Goal: Task Accomplishment & Management: Manage account settings

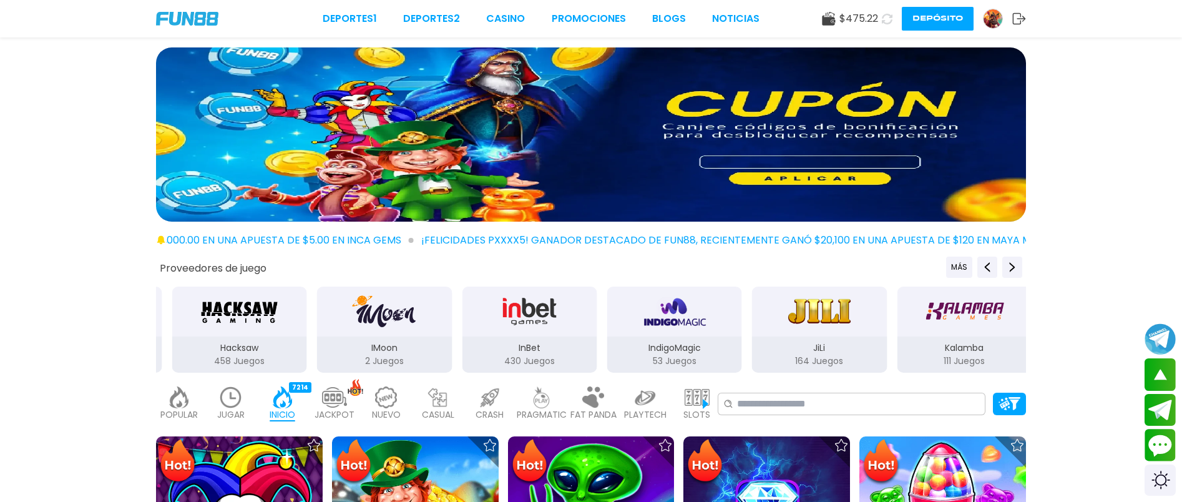
click at [1053, 185] on div at bounding box center [591, 136] width 1182 height 179
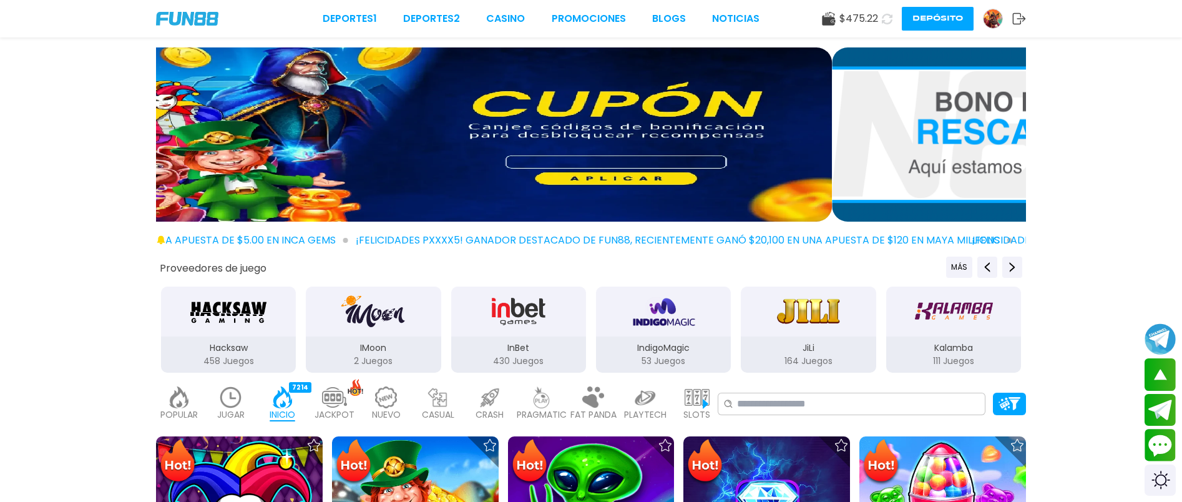
drag, startPoint x: 904, startPoint y: 155, endPoint x: 751, endPoint y: 150, distance: 153.0
click at [613, 141] on img at bounding box center [397, 134] width 870 height 174
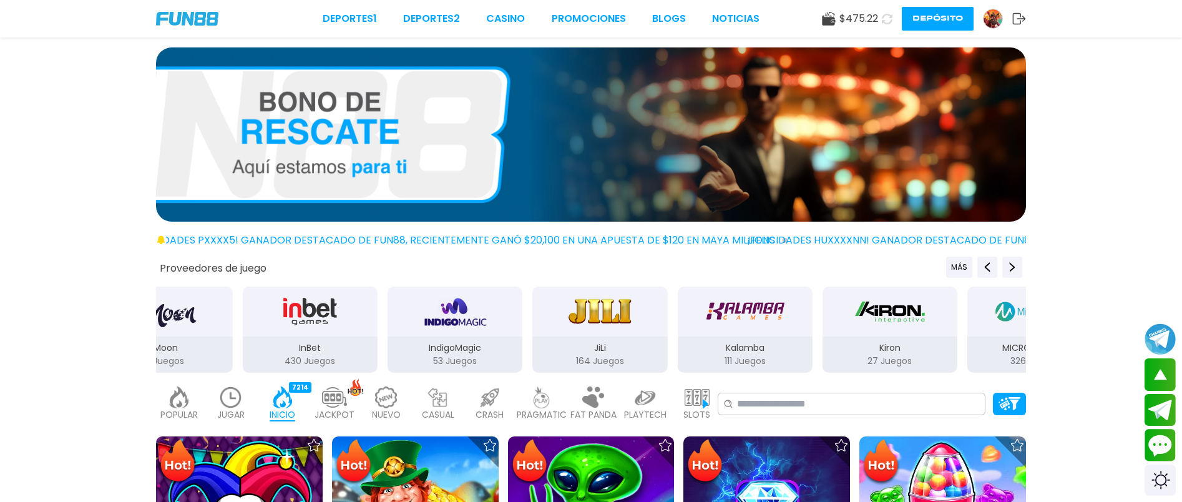
drag, startPoint x: 893, startPoint y: 162, endPoint x: 397, endPoint y: 151, distance: 496.3
click at [394, 151] on img at bounding box center [591, 134] width 870 height 174
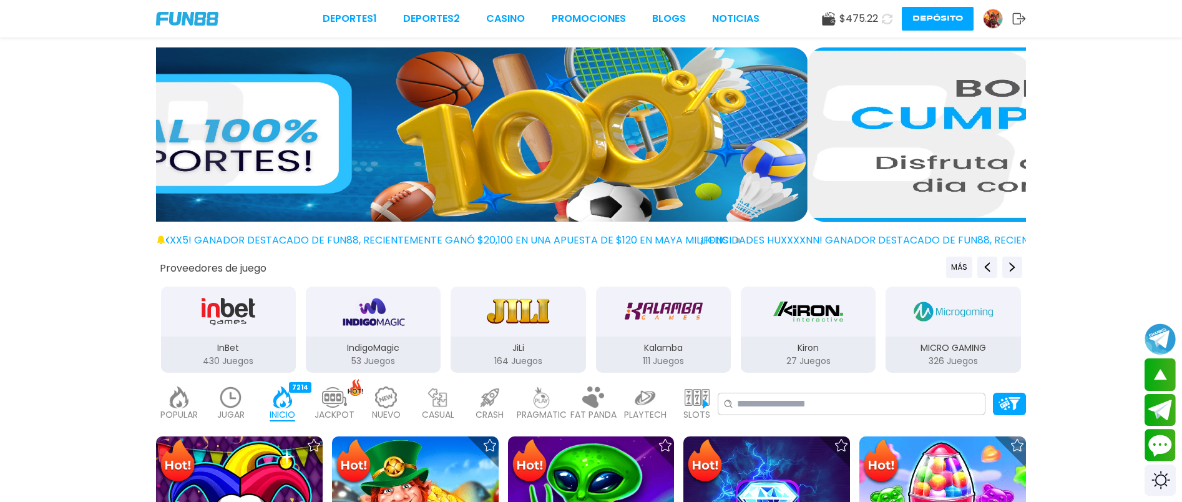
drag, startPoint x: 852, startPoint y: 163, endPoint x: 326, endPoint y: 146, distance: 525.8
click at [351, 146] on img at bounding box center [373, 134] width 870 height 174
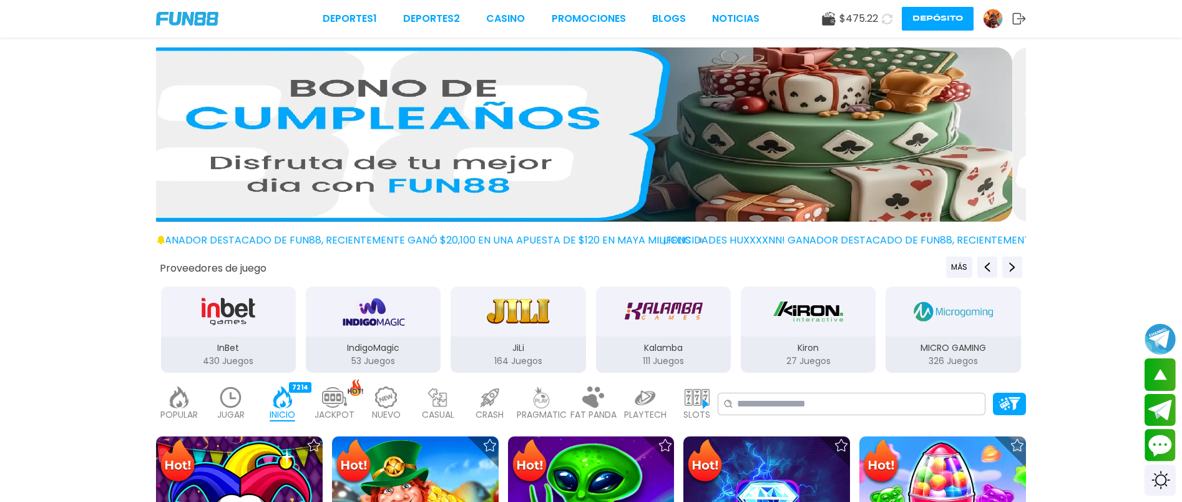
drag, startPoint x: 747, startPoint y: 159, endPoint x: 286, endPoint y: 155, distance: 460.6
click at [332, 155] on img at bounding box center [577, 134] width 870 height 174
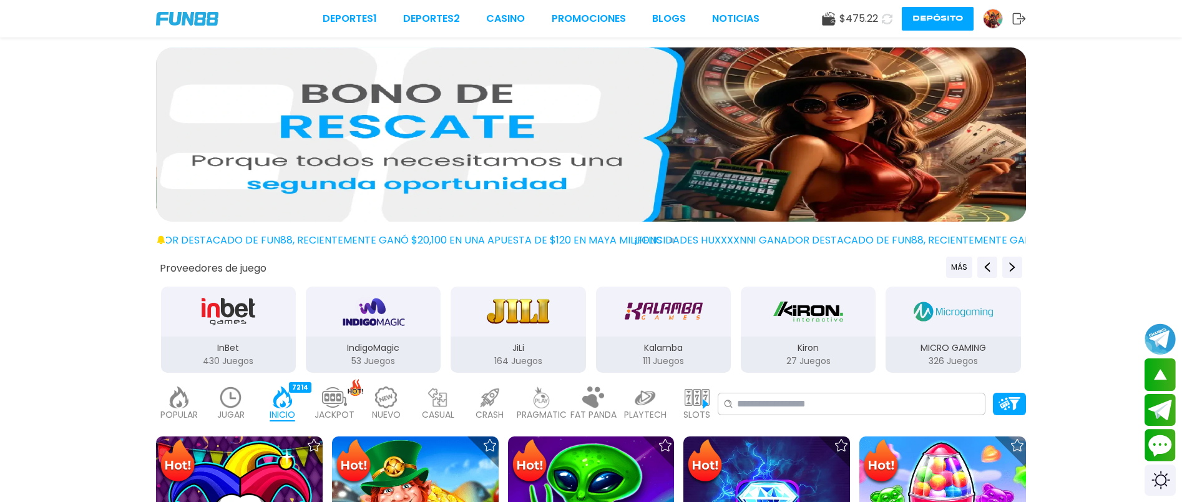
drag, startPoint x: 756, startPoint y: 160, endPoint x: 363, endPoint y: 160, distance: 393.2
click at [391, 160] on img at bounding box center [592, 134] width 870 height 174
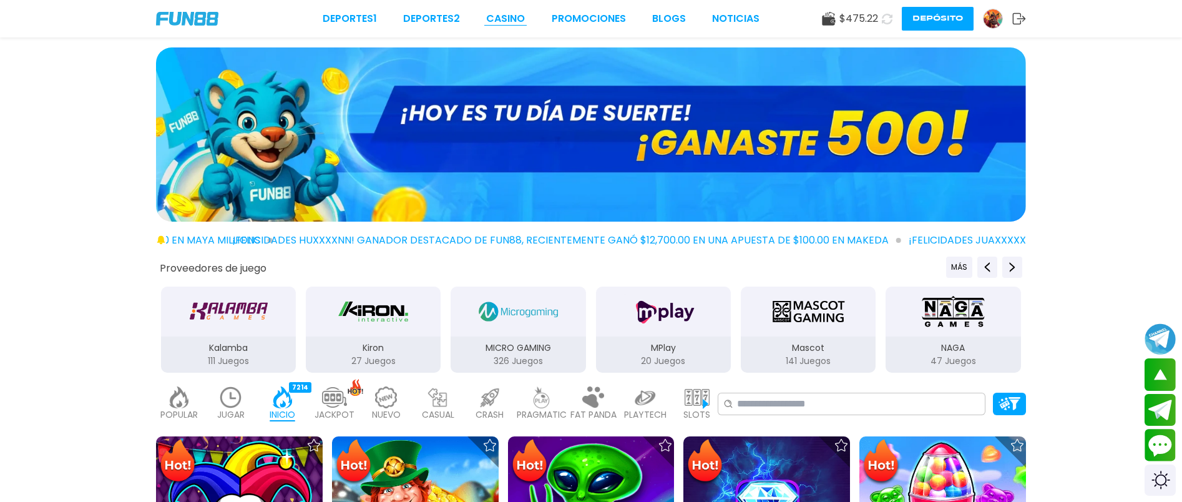
click at [514, 18] on link "CASINO" at bounding box center [505, 18] width 39 height 15
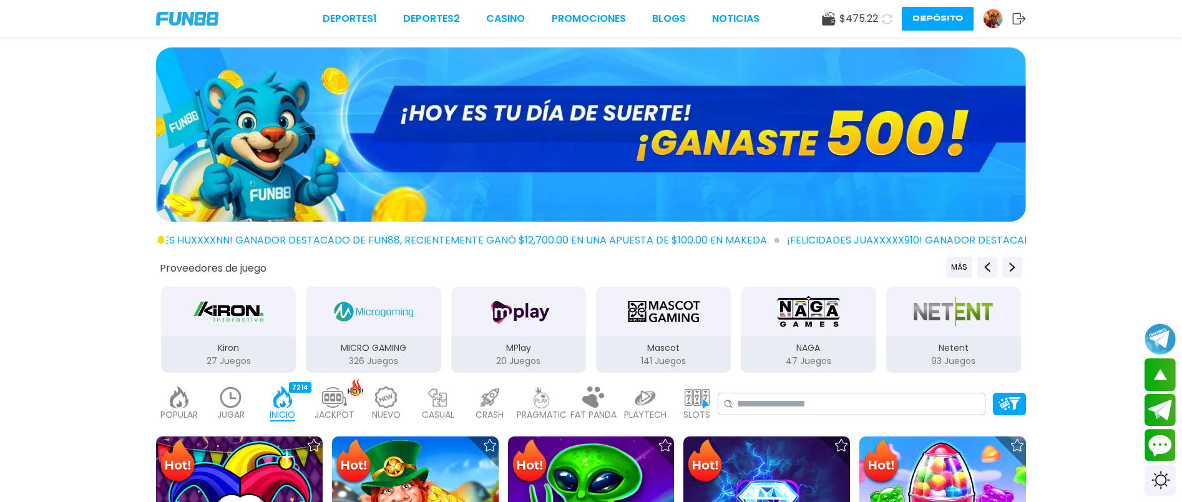
click at [986, 16] on img at bounding box center [993, 18] width 19 height 19
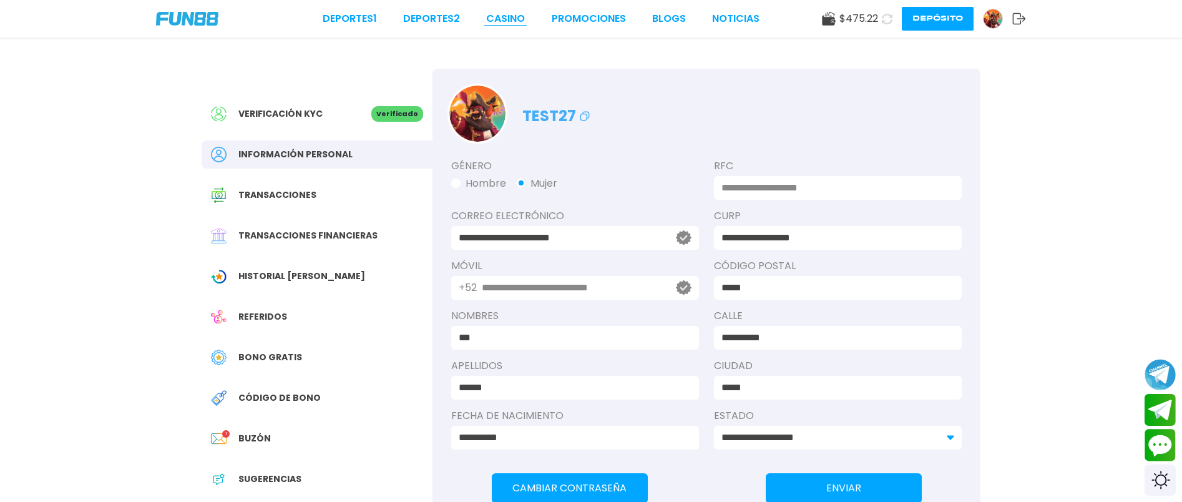
click at [506, 18] on link "CASINO" at bounding box center [505, 18] width 39 height 15
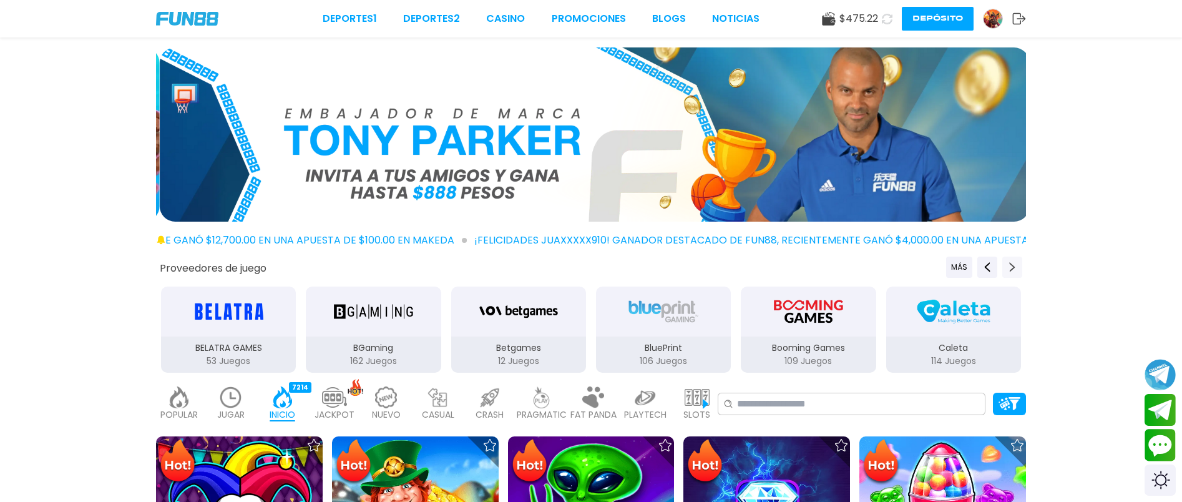
click at [1011, 263] on icon "Next providers" at bounding box center [1012, 267] width 10 height 10
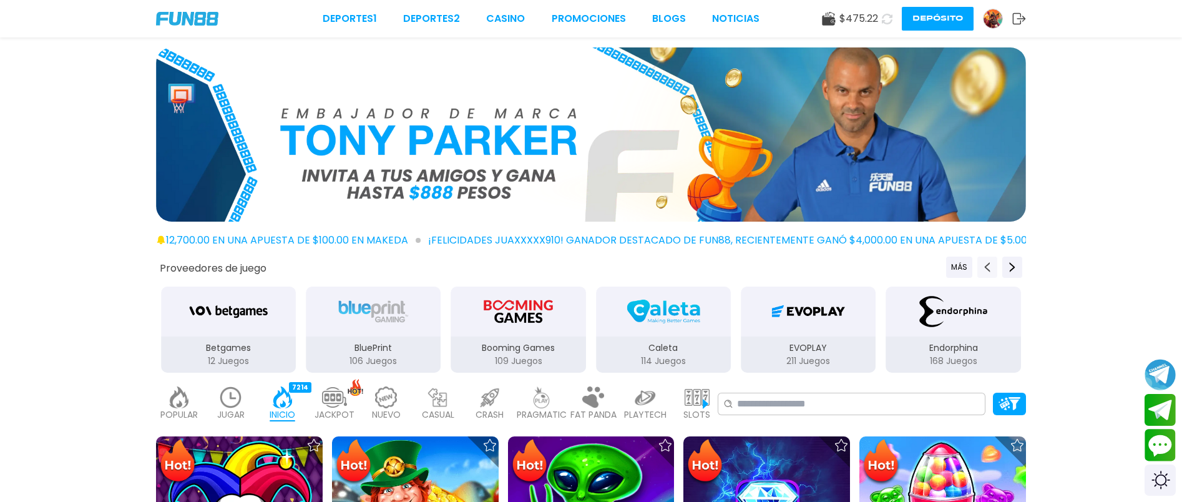
click at [982, 266] on button "Previous providers" at bounding box center [987, 267] width 20 height 21
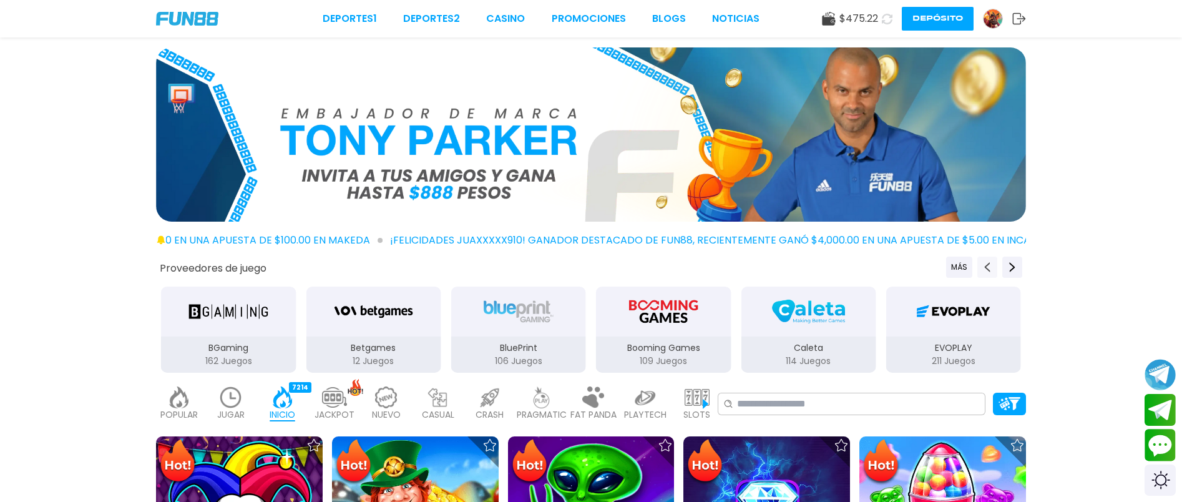
click at [982, 266] on button "Previous providers" at bounding box center [987, 267] width 20 height 21
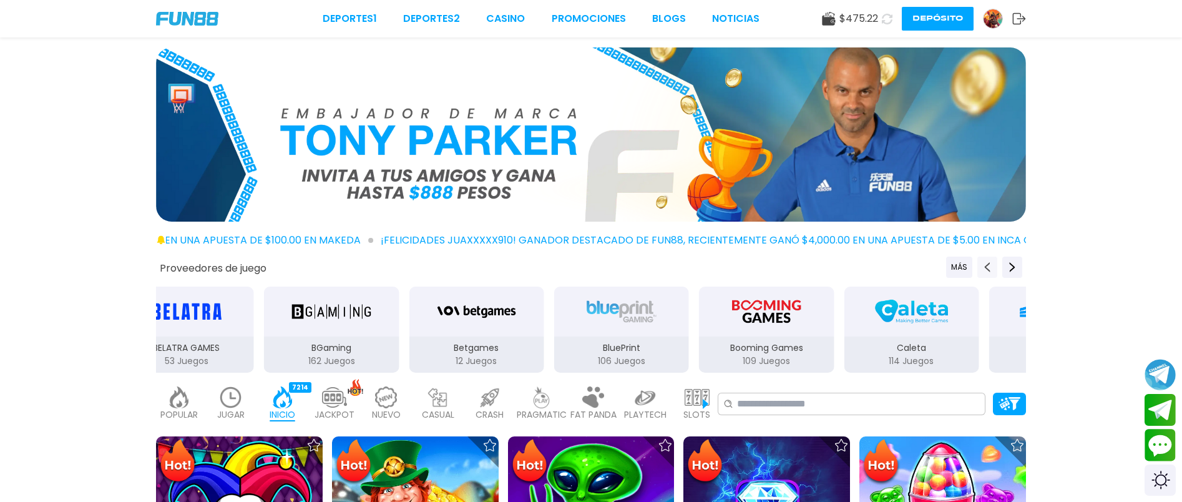
click at [982, 266] on button "Previous providers" at bounding box center [987, 267] width 20 height 21
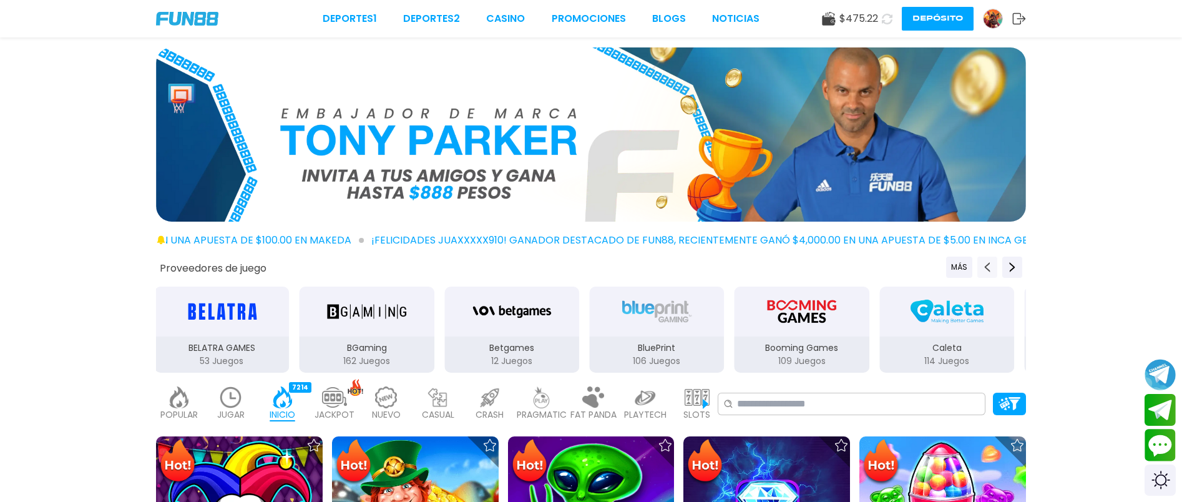
click at [982, 266] on button "Previous providers" at bounding box center [987, 267] width 20 height 21
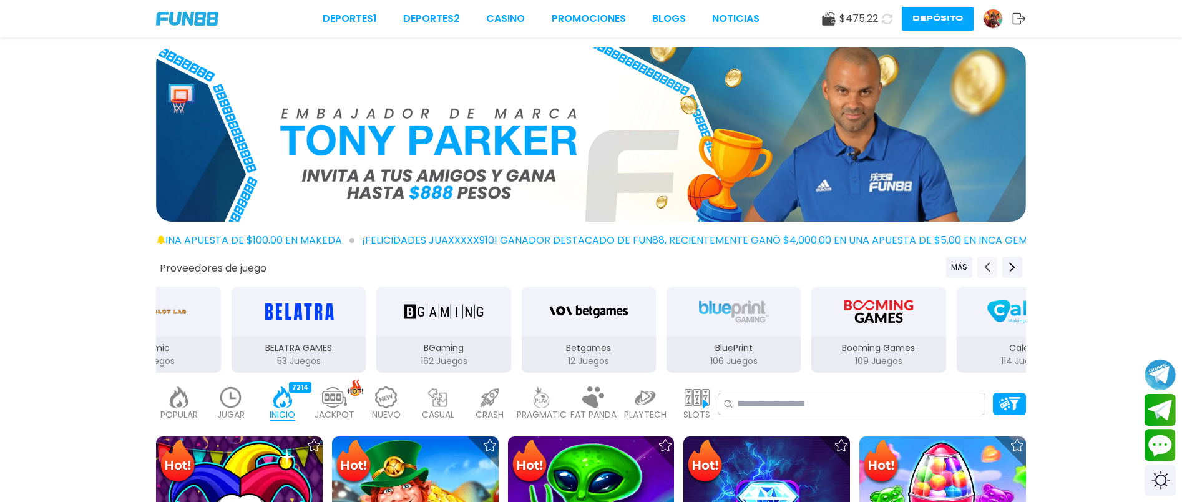
click at [982, 266] on button "Previous providers" at bounding box center [987, 267] width 20 height 21
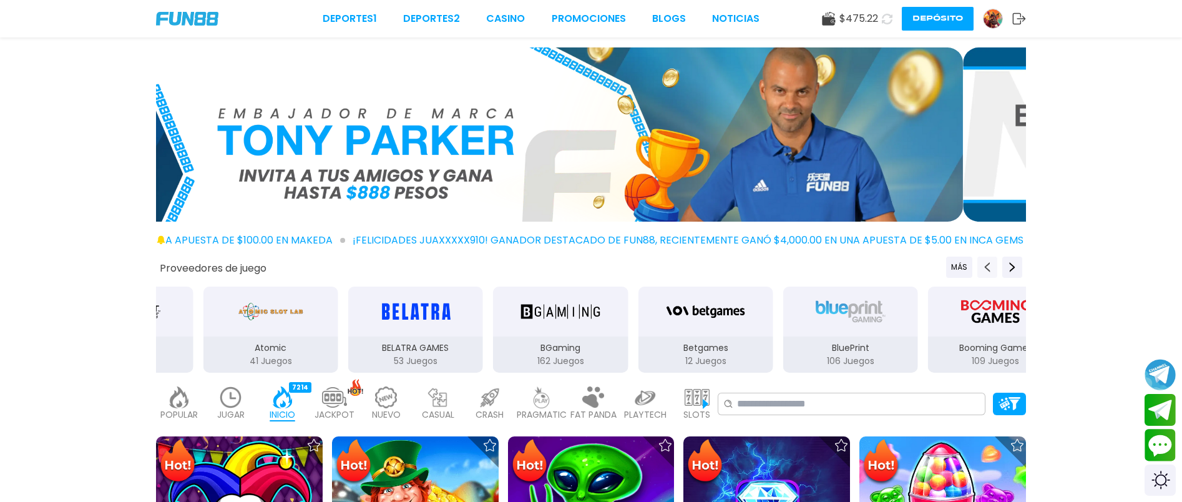
click at [982, 266] on button "Previous providers" at bounding box center [987, 267] width 20 height 21
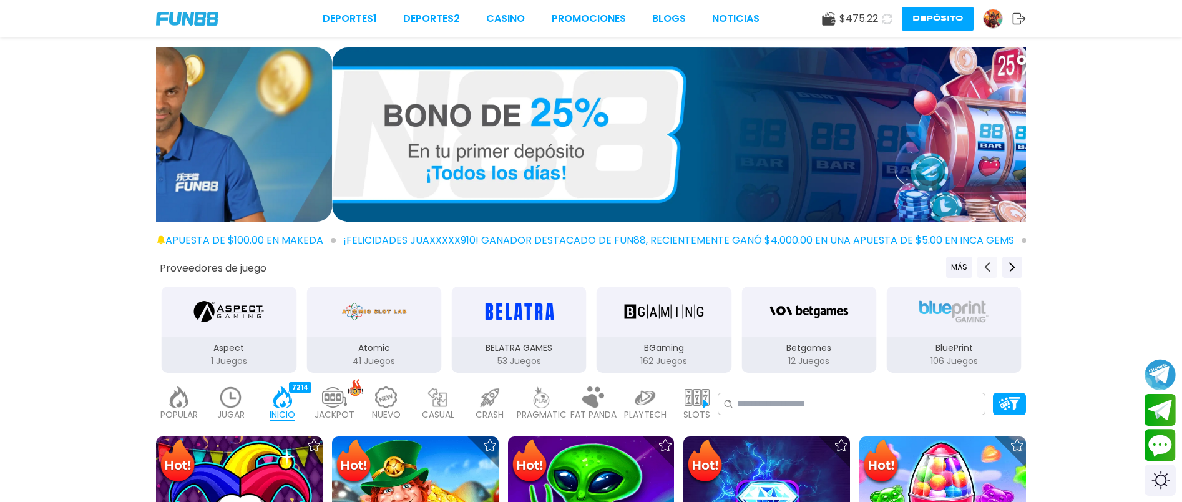
click at [982, 266] on button "Previous providers" at bounding box center [987, 267] width 20 height 21
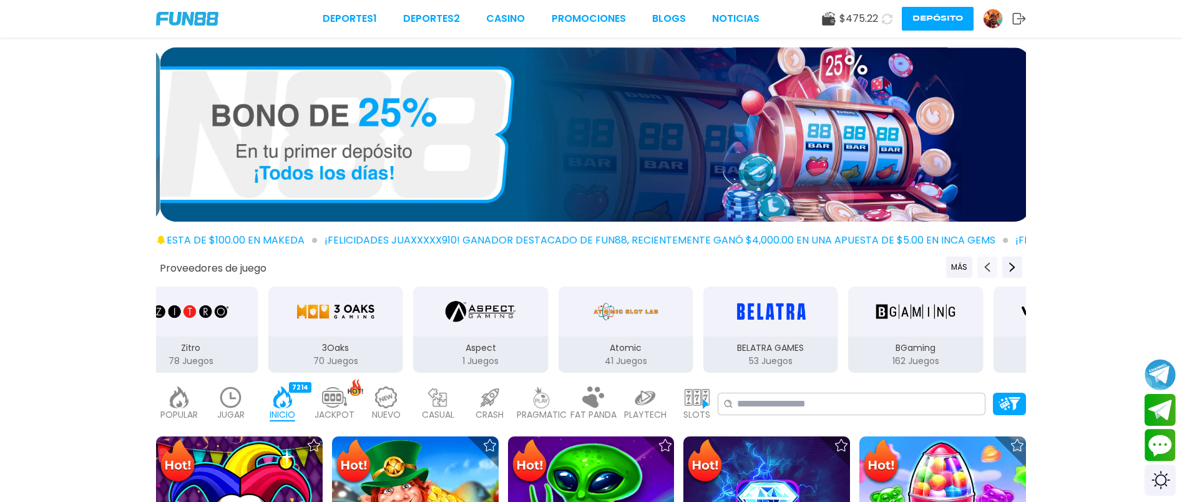
click at [982, 266] on button "Previous providers" at bounding box center [987, 267] width 20 height 21
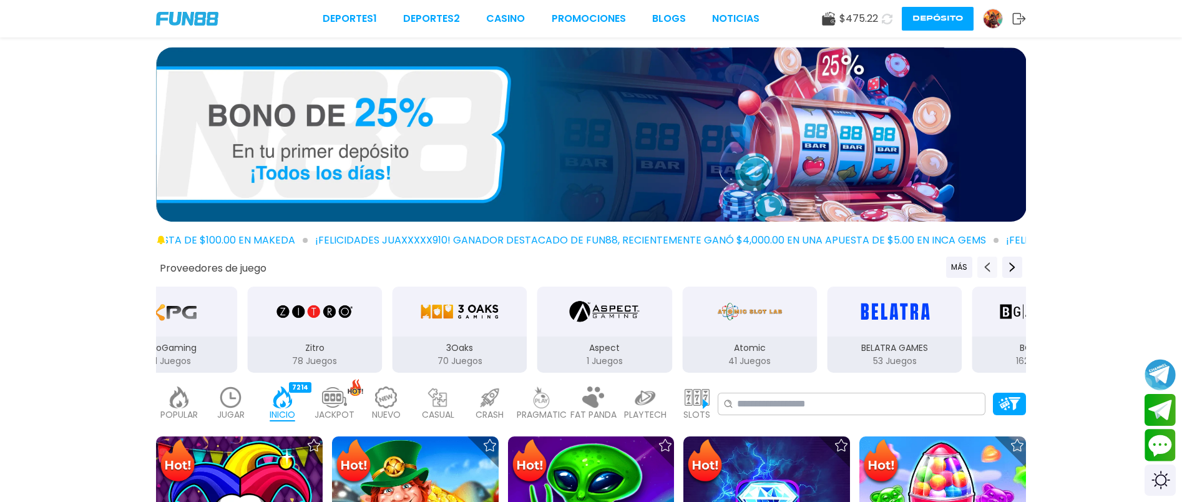
click at [982, 266] on button "Previous providers" at bounding box center [987, 267] width 20 height 21
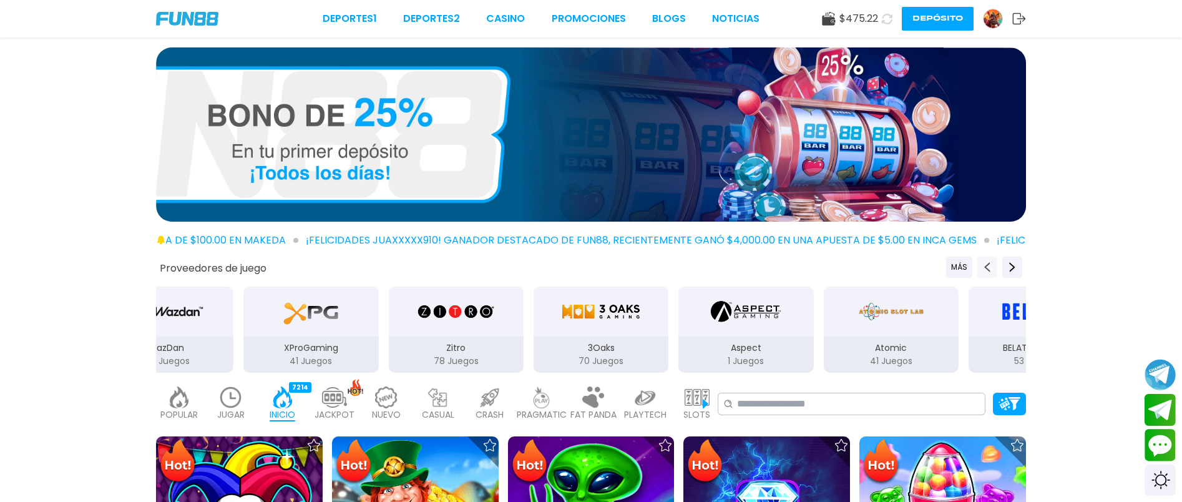
click at [982, 266] on button "Previous providers" at bounding box center [987, 267] width 20 height 21
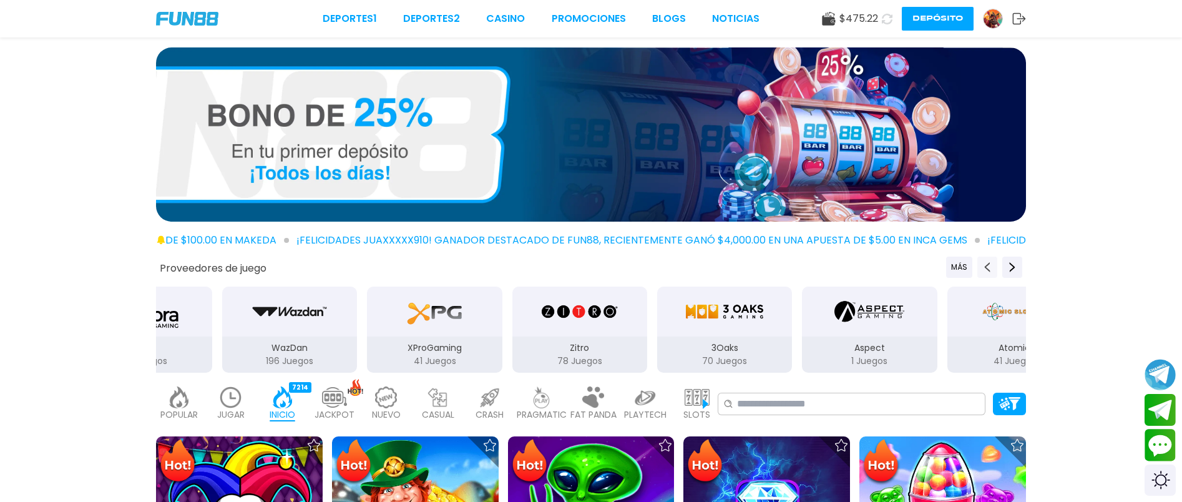
click at [982, 266] on button "Previous providers" at bounding box center [987, 267] width 20 height 21
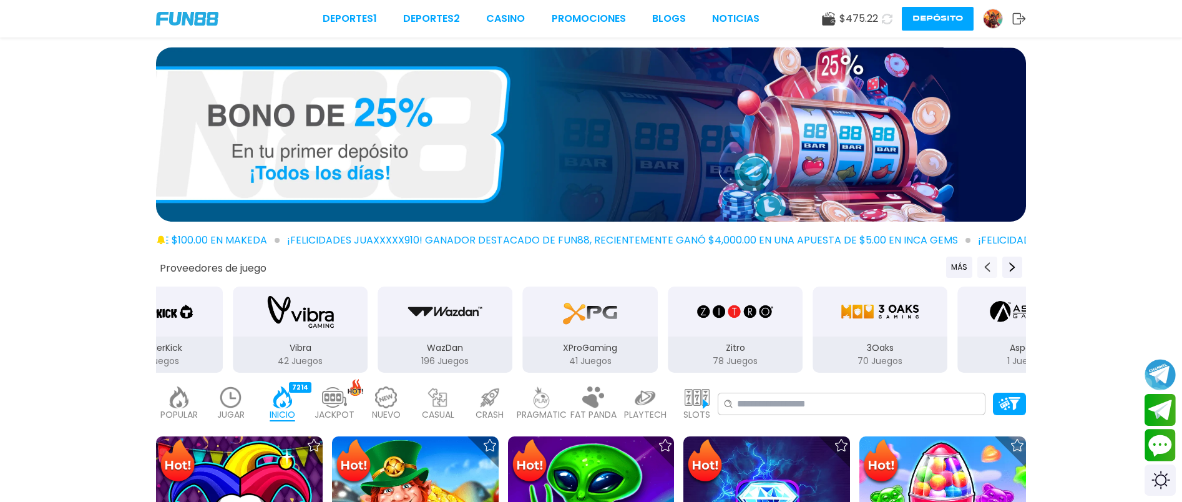
click at [982, 266] on button "Previous providers" at bounding box center [987, 267] width 20 height 21
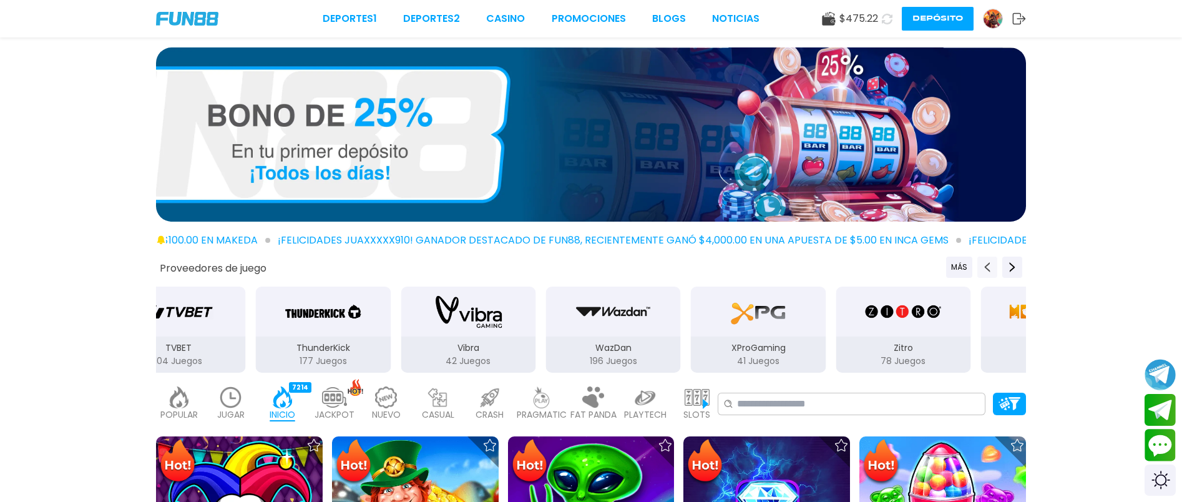
click at [982, 266] on button "Previous providers" at bounding box center [987, 267] width 20 height 21
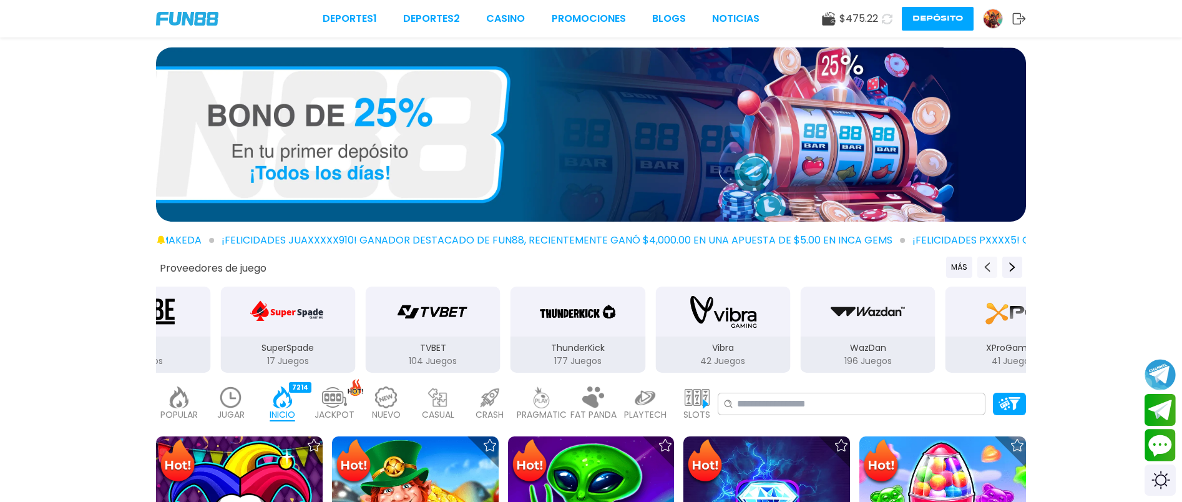
click at [982, 266] on button "Previous providers" at bounding box center [987, 267] width 20 height 21
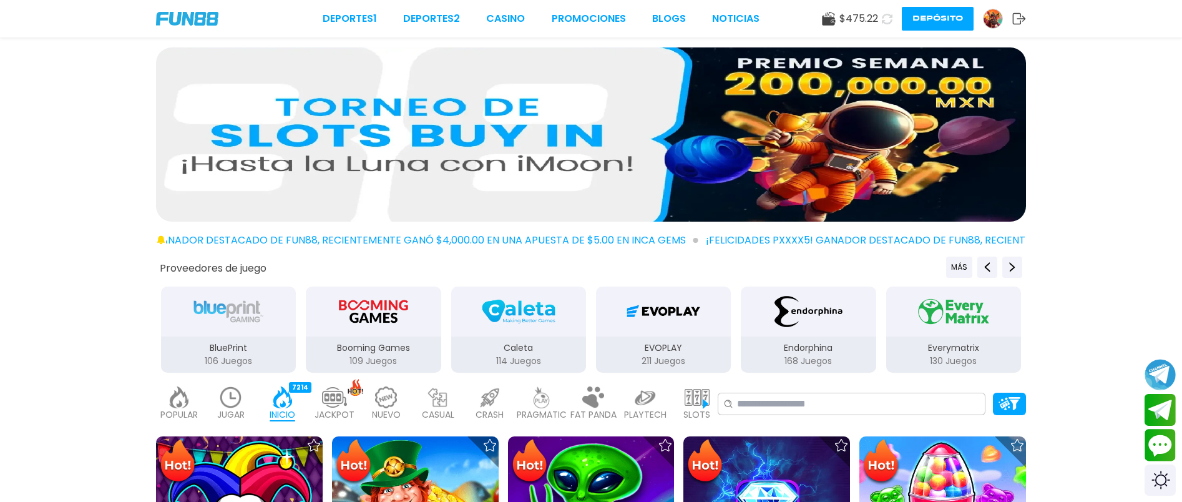
click at [1122, 190] on div at bounding box center [591, 136] width 1182 height 179
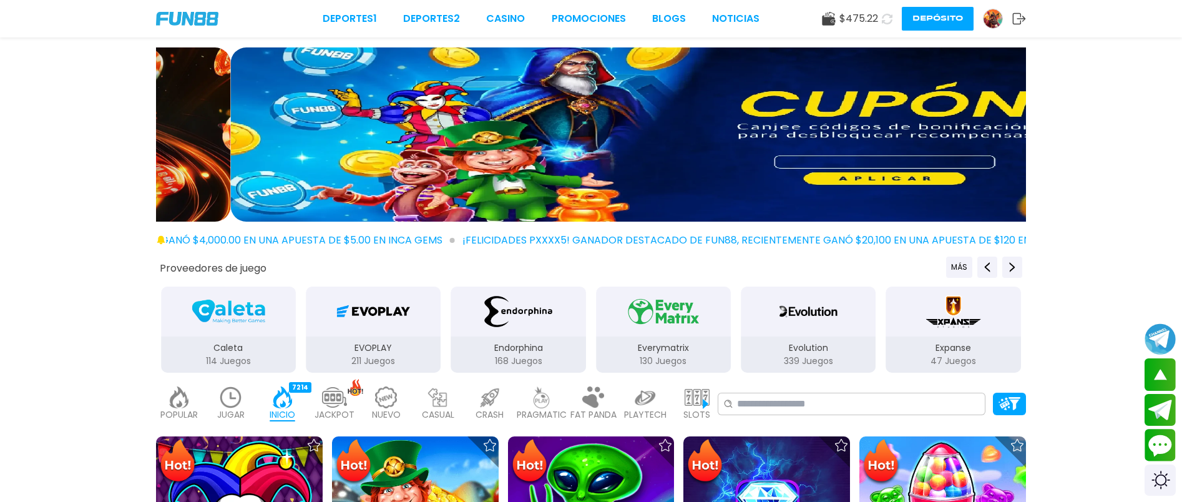
click at [1085, 182] on div at bounding box center [591, 136] width 1182 height 179
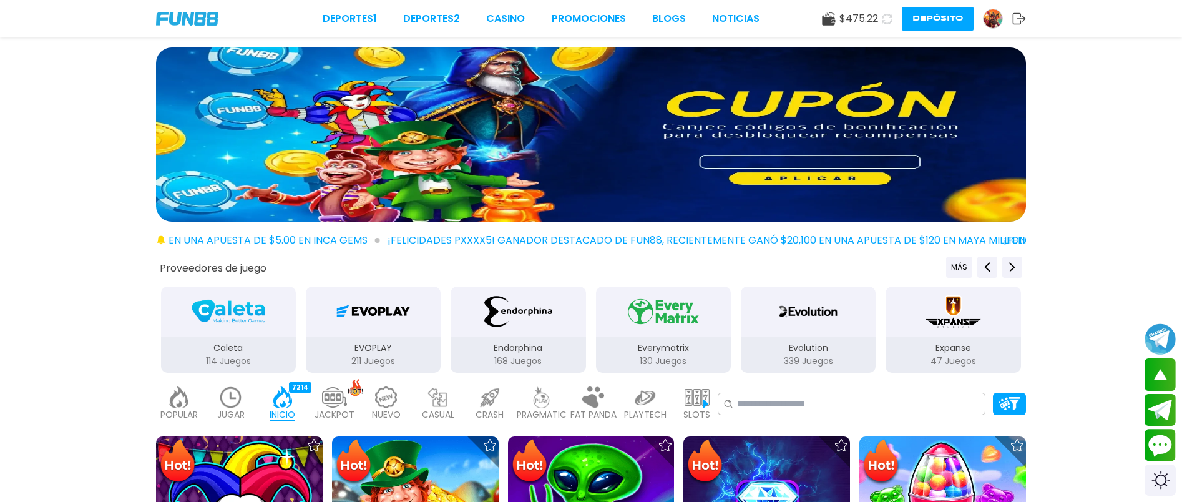
click at [1020, 17] on use at bounding box center [1019, 18] width 13 height 11
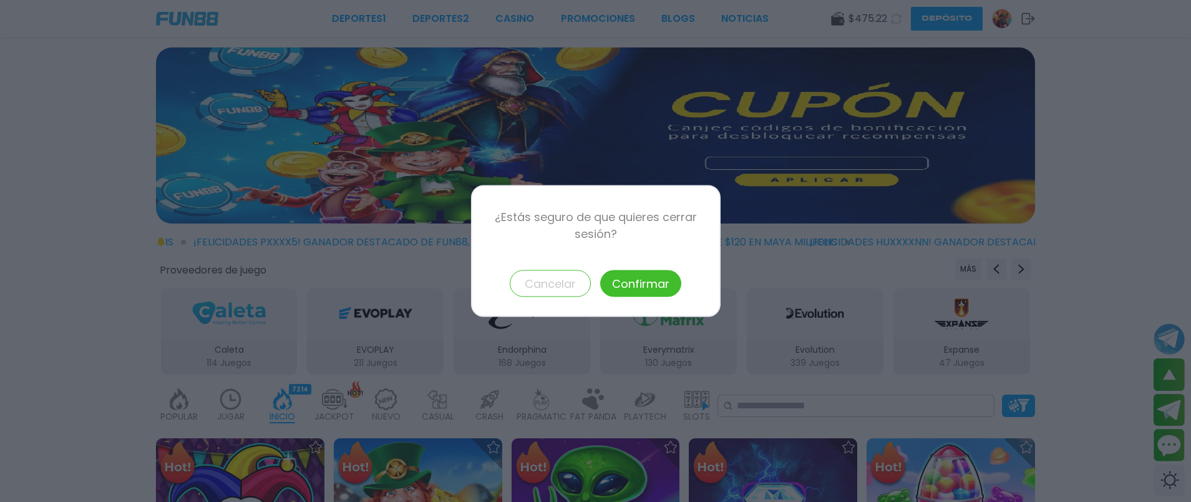
click at [643, 283] on button "Confirmar" at bounding box center [640, 283] width 81 height 27
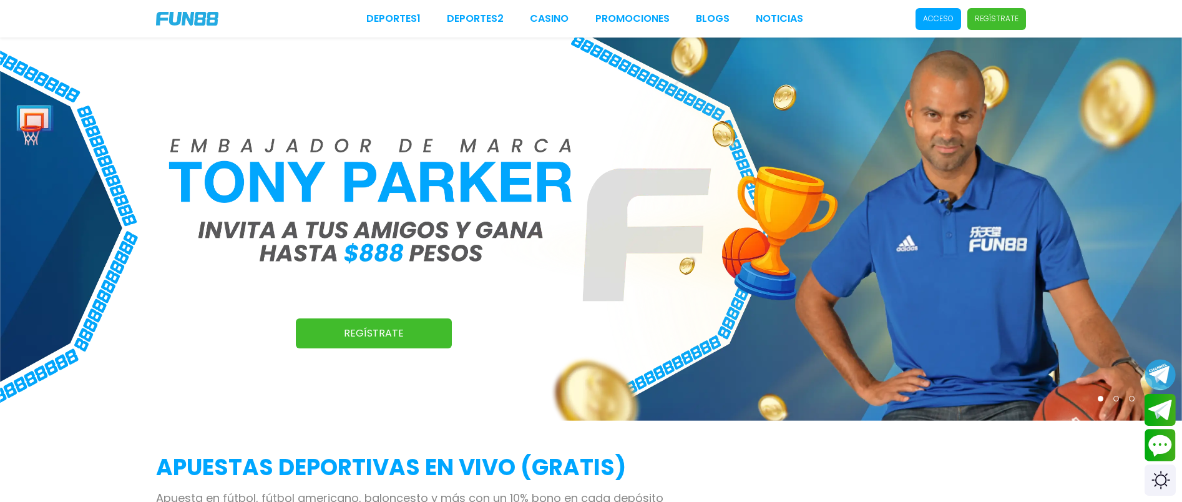
click at [942, 26] on span "Acceso" at bounding box center [939, 19] width 46 height 22
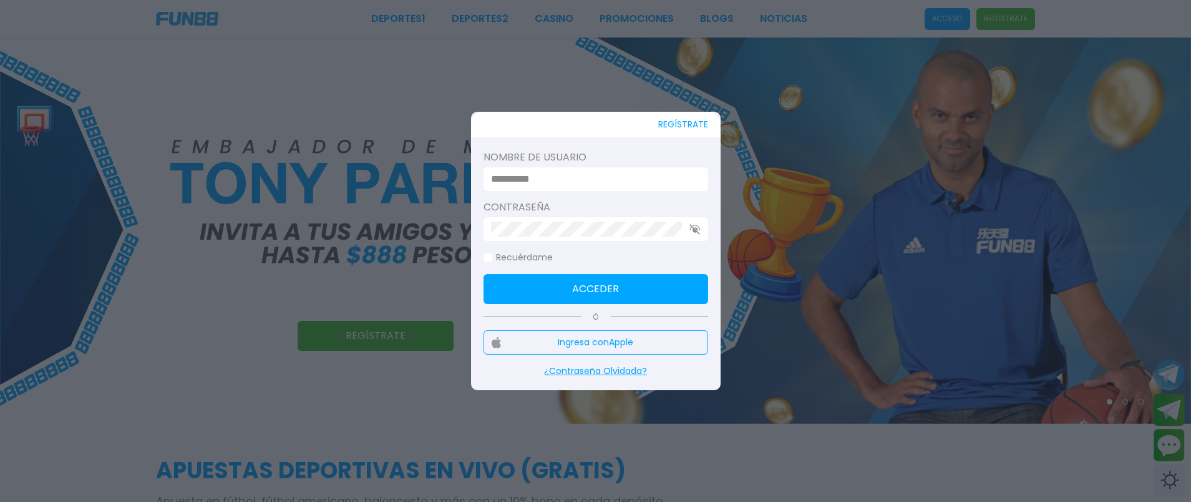
click at [567, 179] on input at bounding box center [592, 179] width 202 height 15
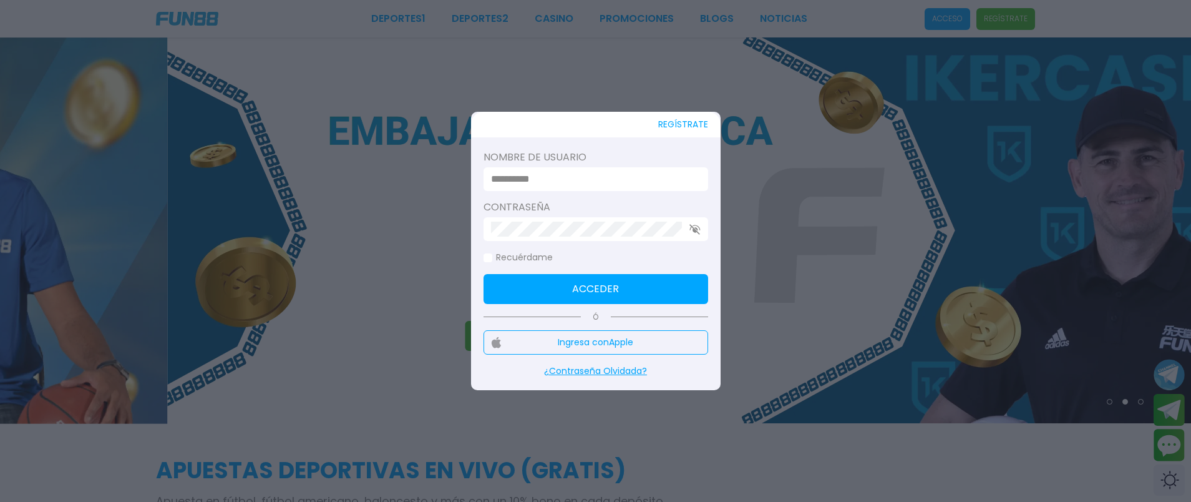
type input "******"
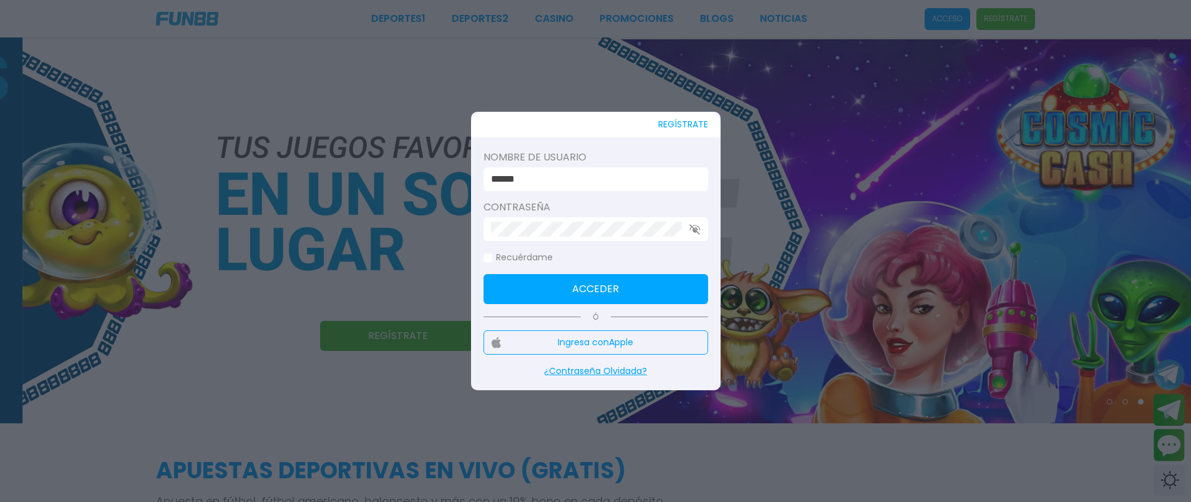
click at [488, 256] on span at bounding box center [488, 257] width 9 height 9
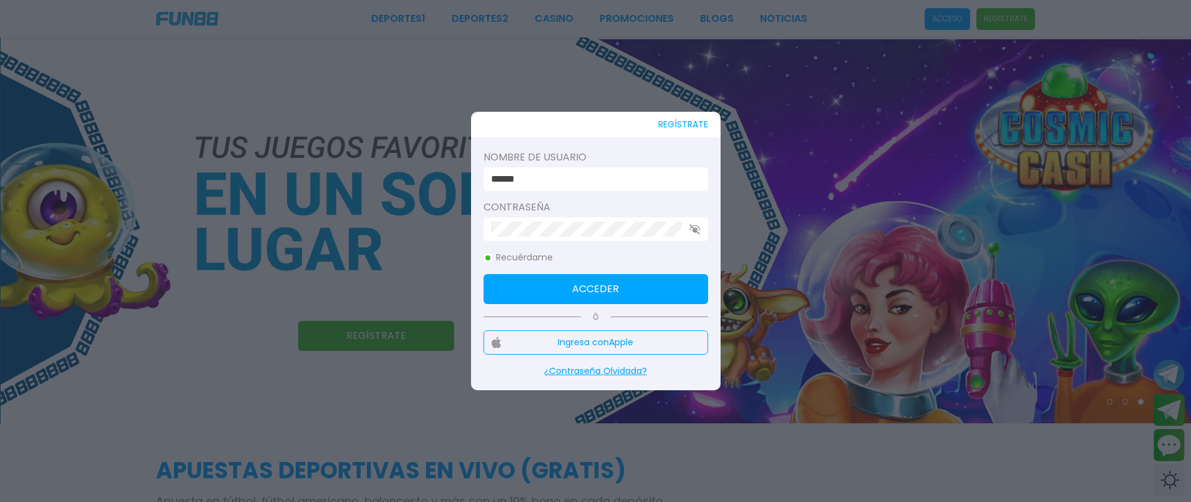
click at [560, 285] on button "Acceder" at bounding box center [596, 289] width 225 height 30
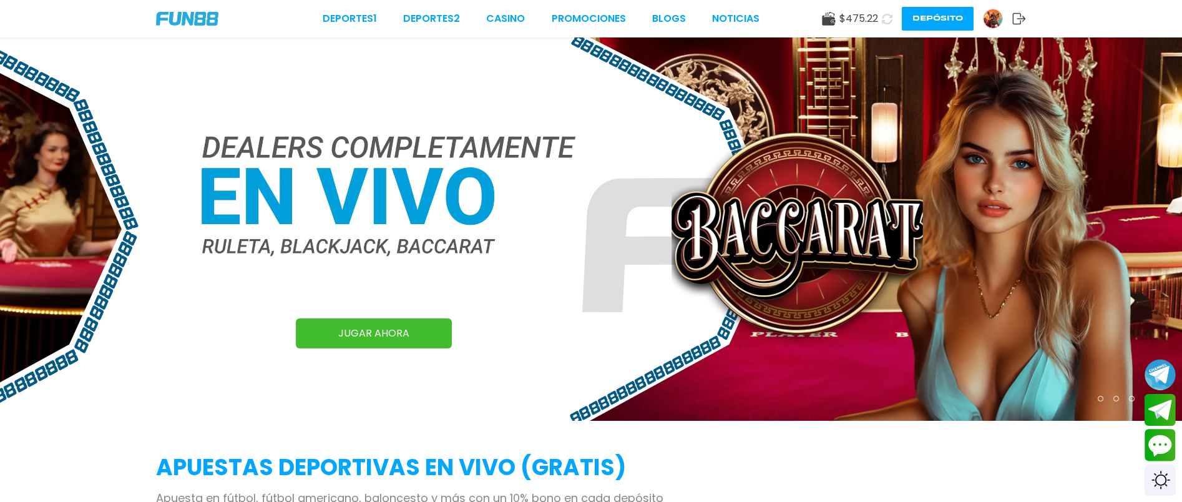
click at [413, 331] on link "JUGAR AHORA" at bounding box center [374, 333] width 156 height 30
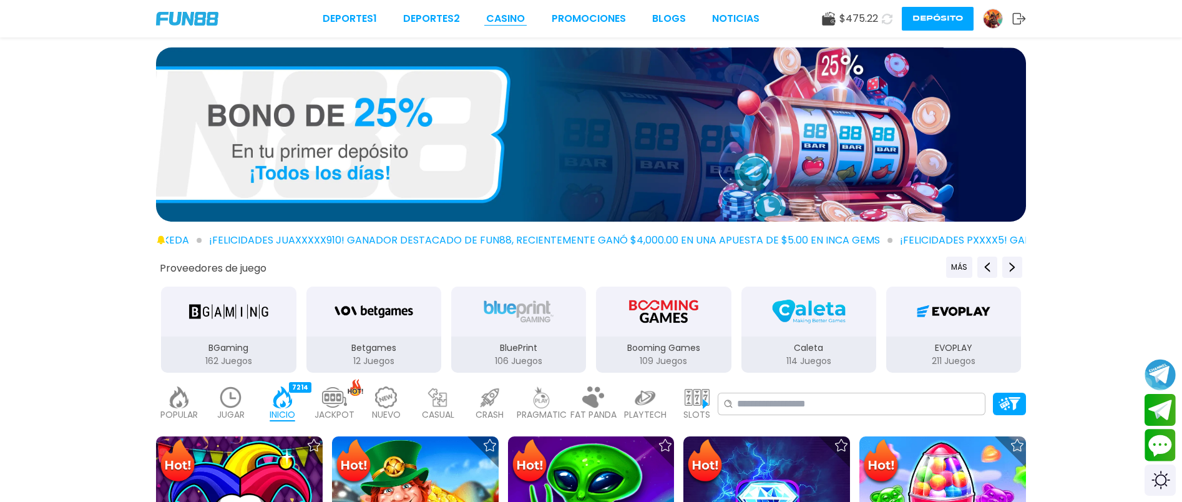
click at [506, 21] on link "CASINO" at bounding box center [505, 18] width 39 height 15
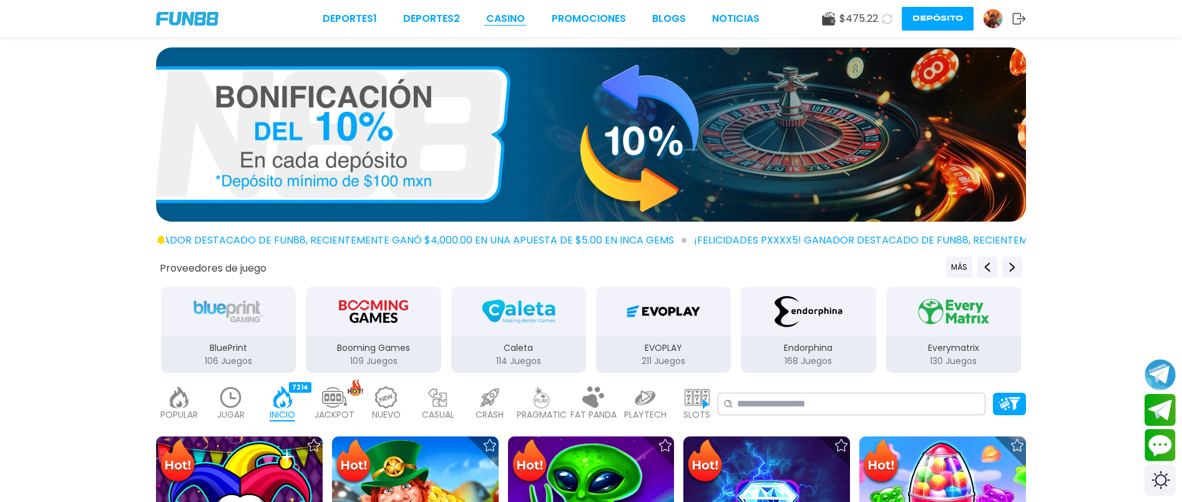
click at [509, 16] on link "CASINO" at bounding box center [505, 18] width 39 height 15
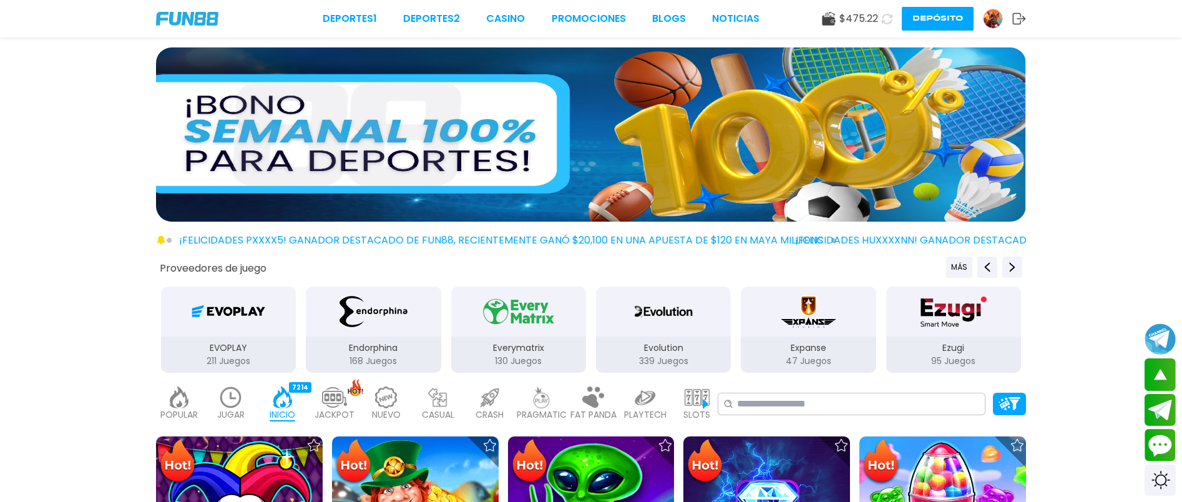
click at [1086, 164] on div at bounding box center [591, 136] width 1182 height 179
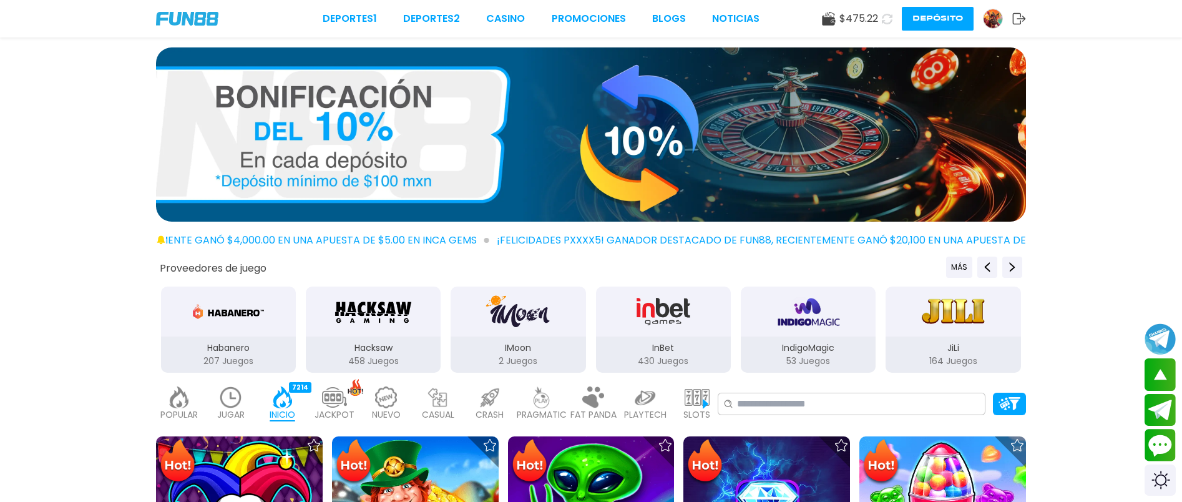
click at [1103, 160] on div at bounding box center [591, 136] width 1182 height 179
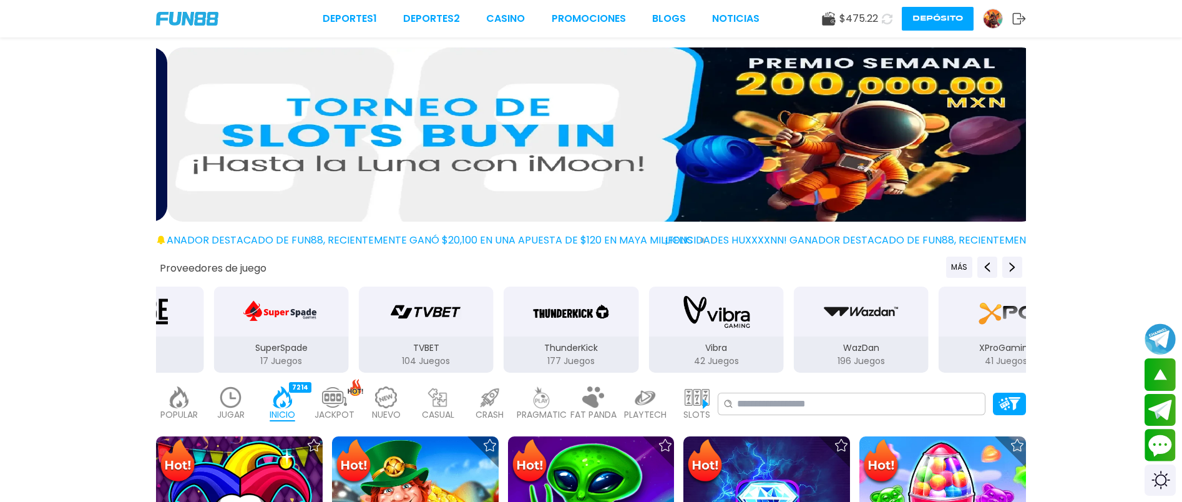
click at [1077, 133] on div at bounding box center [591, 136] width 1182 height 179
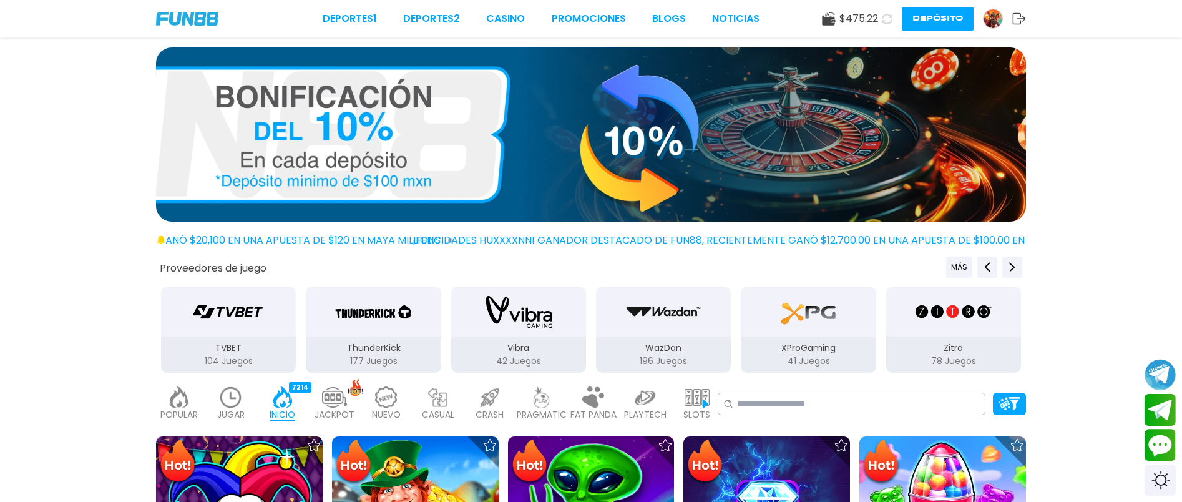
click at [1020, 17] on icon at bounding box center [1019, 18] width 14 height 12
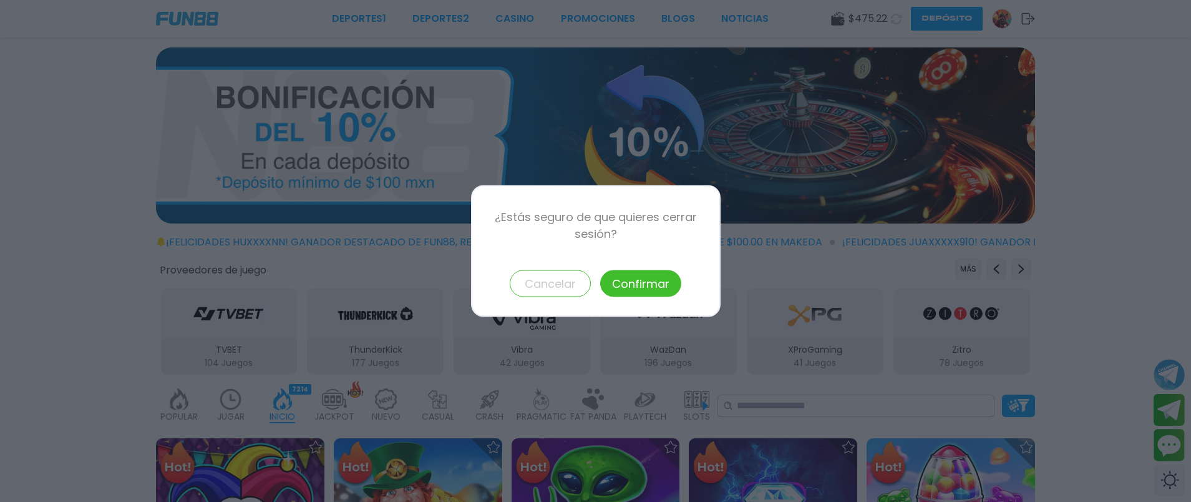
drag, startPoint x: 654, startPoint y: 285, endPoint x: 662, endPoint y: 284, distance: 8.1
click at [655, 285] on button "Confirmar" at bounding box center [640, 283] width 81 height 27
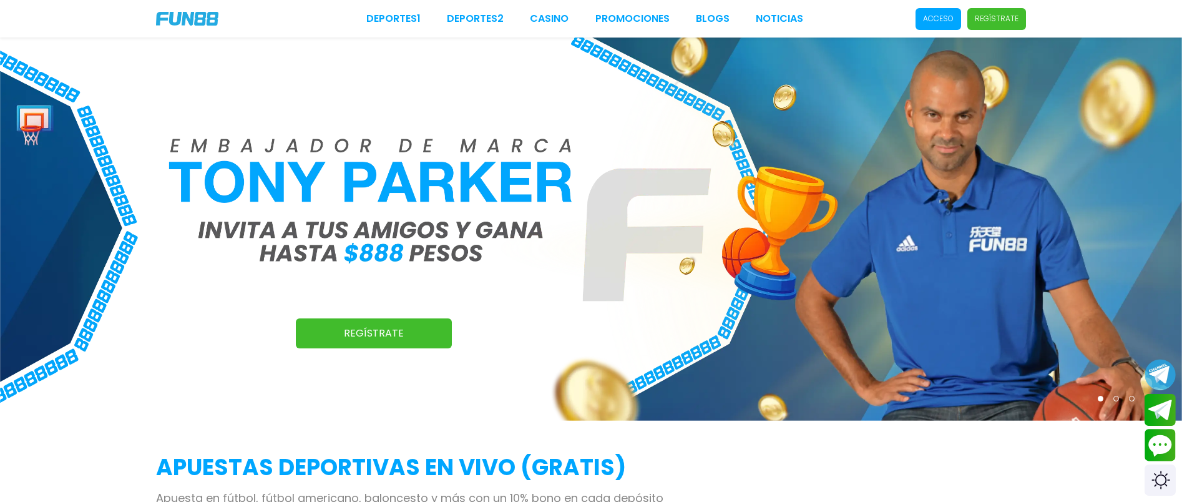
click at [944, 19] on p "Acceso" at bounding box center [938, 18] width 31 height 11
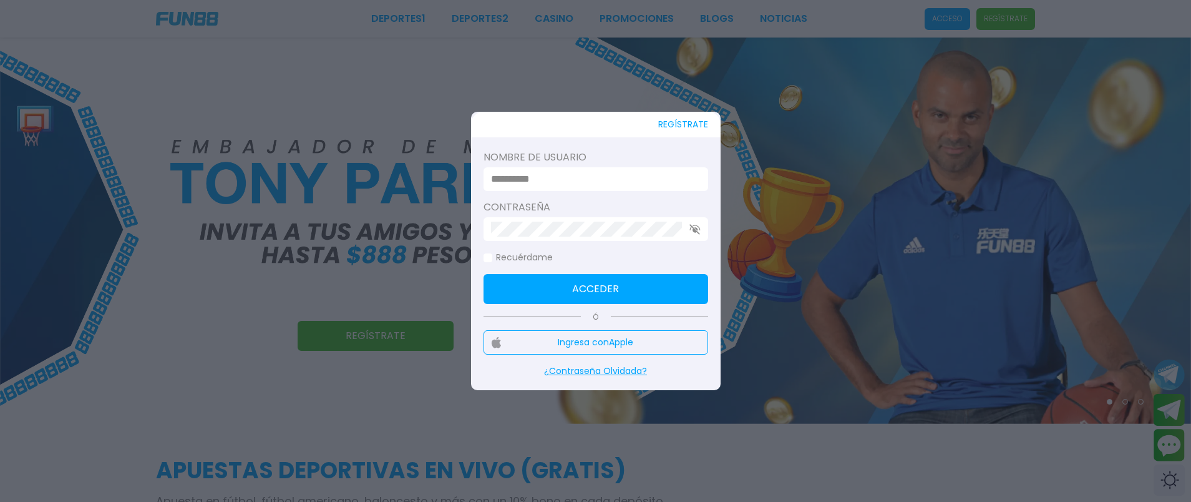
click at [585, 177] on input at bounding box center [592, 179] width 202 height 15
type input "******"
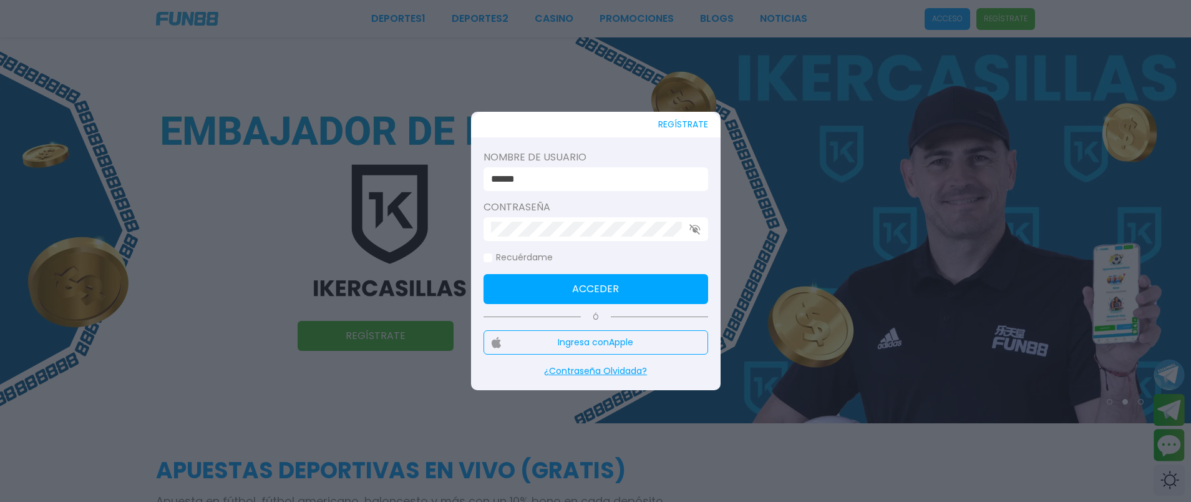
drag, startPoint x: 520, startPoint y: 257, endPoint x: 528, endPoint y: 276, distance: 21.0
click at [521, 257] on label "Recuérdame" at bounding box center [518, 257] width 69 height 13
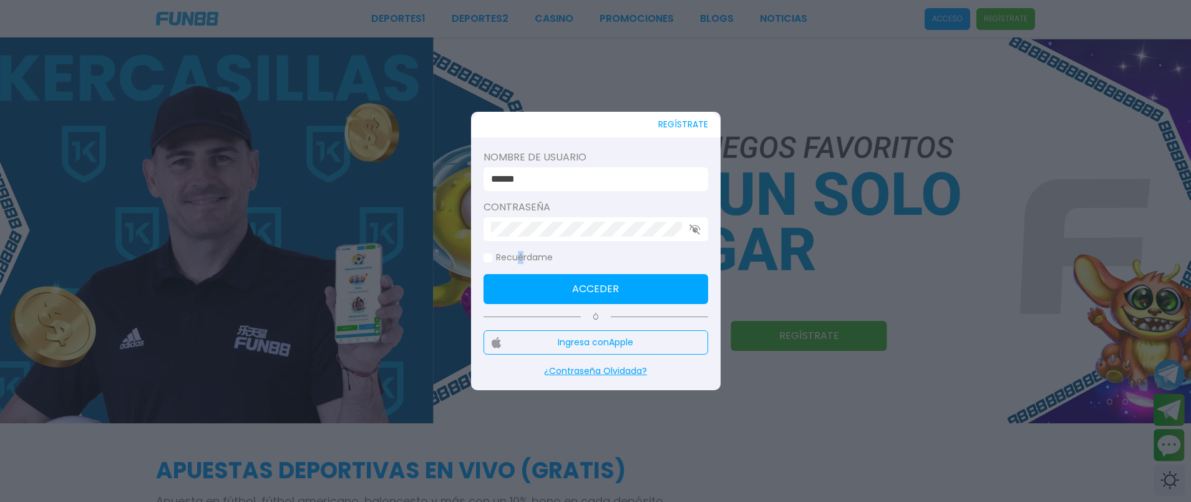
click at [531, 289] on button "Acceder" at bounding box center [596, 289] width 225 height 30
